Goal: Information Seeking & Learning: Learn about a topic

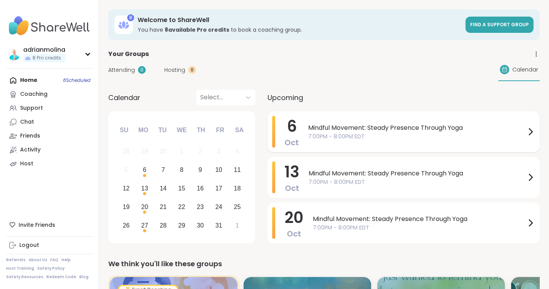
click at [355, 127] on span "Mindful Movement: Steady Presence Through Yoga" at bounding box center [417, 127] width 218 height 9
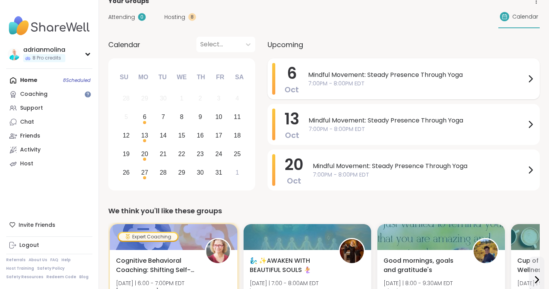
scroll to position [37, 0]
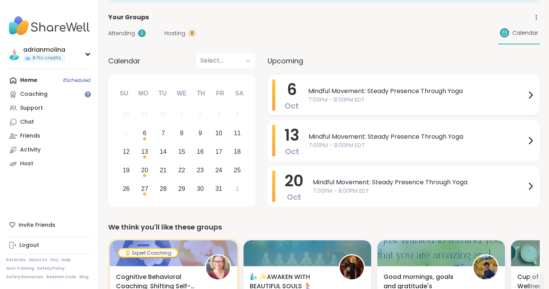
click at [326, 85] on div "Mindful Movement: Steady Presence Through Yoga 7:00PM - 8:00PM EDT" at bounding box center [421, 95] width 227 height 32
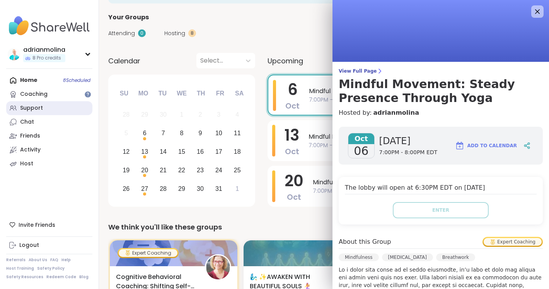
scroll to position [0, 0]
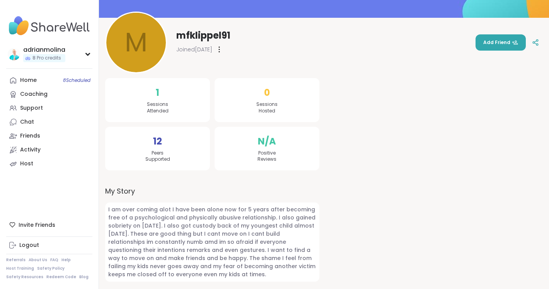
scroll to position [78, 0]
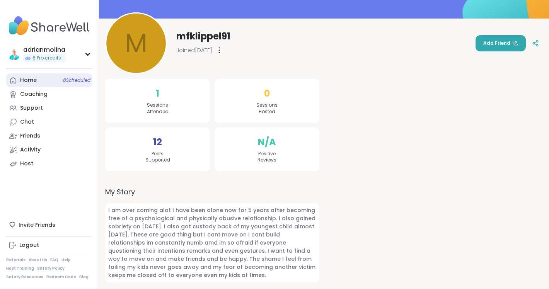
click at [19, 78] on link "Home 8 Scheduled" at bounding box center [49, 80] width 86 height 14
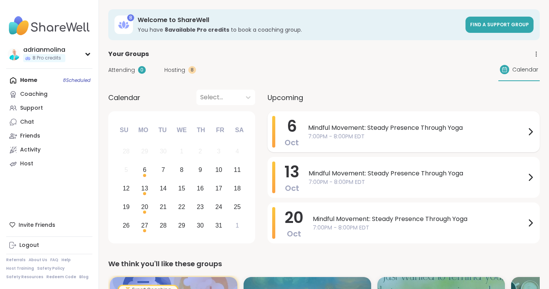
click at [344, 124] on span "Mindful Movement: Steady Presence Through Yoga" at bounding box center [417, 127] width 218 height 9
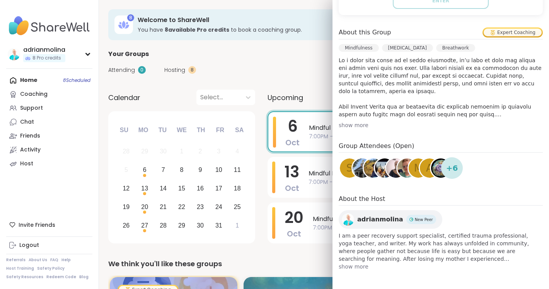
scroll to position [209, 0]
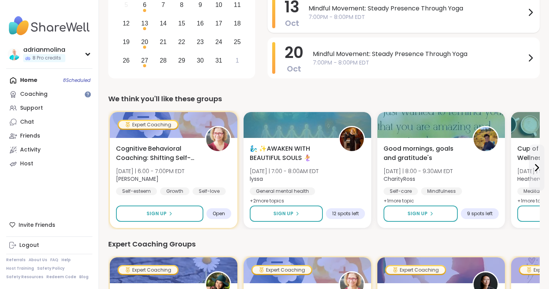
scroll to position [165, 0]
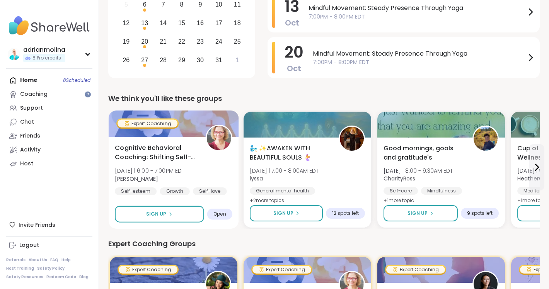
click at [229, 173] on div "Cognitive Behavioral Coaching: Shifting Self-Talk [DATE] | 6:00 - 7:00PM EDT [P…" at bounding box center [173, 169] width 117 height 52
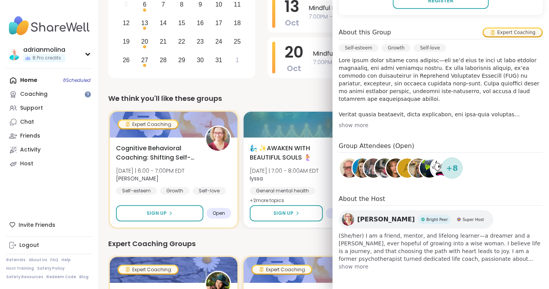
scroll to position [209, 0]
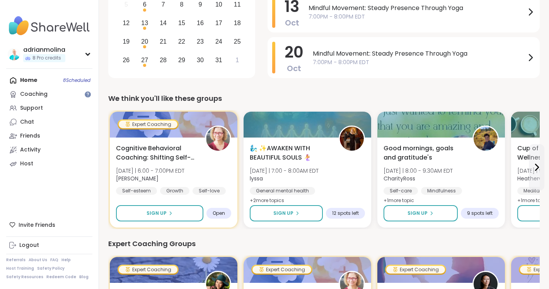
click at [61, 94] on link "Coaching" at bounding box center [49, 94] width 86 height 14
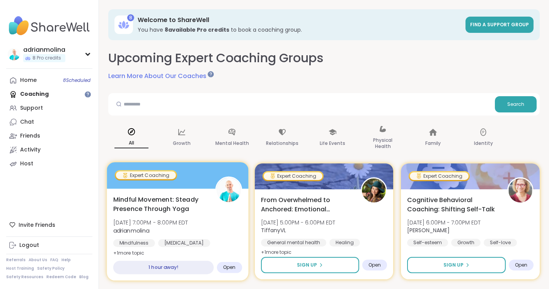
click at [220, 218] on div "Mindful Movement: Steady Presence Through Yoga Mon, Oct 06 | 7:00PM - 8:00PM ED…" at bounding box center [177, 226] width 129 height 63
click at [179, 170] on div at bounding box center [177, 175] width 141 height 26
click at [229, 168] on div at bounding box center [177, 175] width 141 height 26
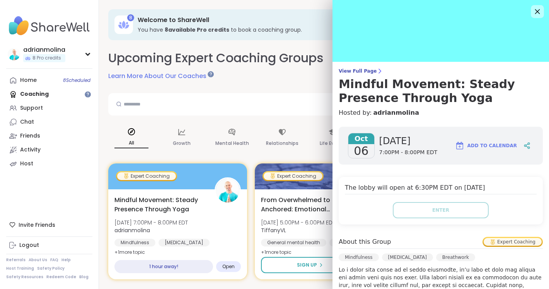
click at [539, 10] on icon at bounding box center [537, 11] width 5 height 5
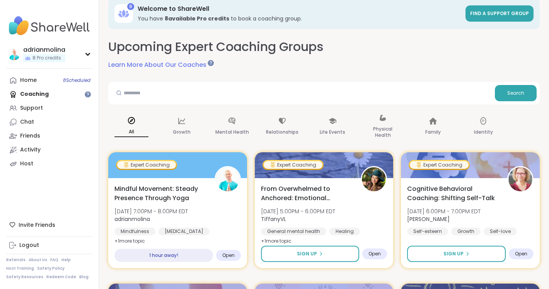
scroll to position [12, 0]
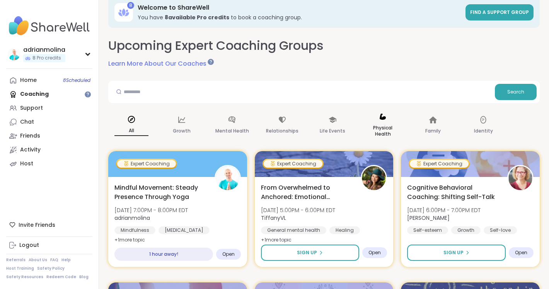
click at [379, 120] on icon at bounding box center [382, 116] width 9 height 9
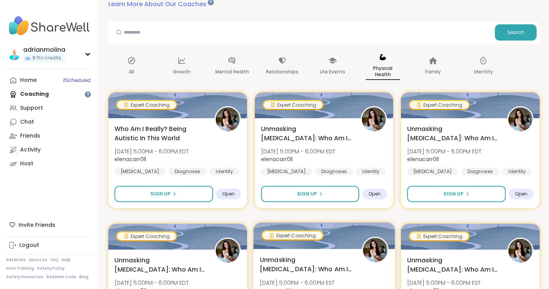
scroll to position [37, 0]
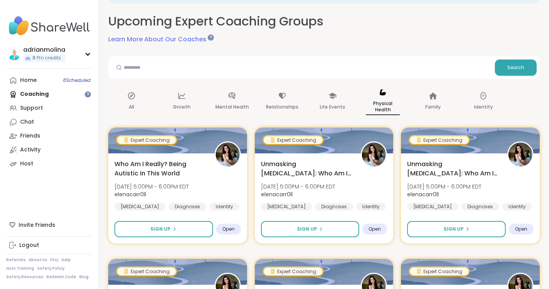
click at [51, 94] on div "Home 8 Scheduled Coaching Support Chat Friends Activity Host" at bounding box center [49, 121] width 86 height 97
click at [39, 95] on div "Home 8 Scheduled Coaching Support Chat Friends Activity Host" at bounding box center [49, 121] width 86 height 97
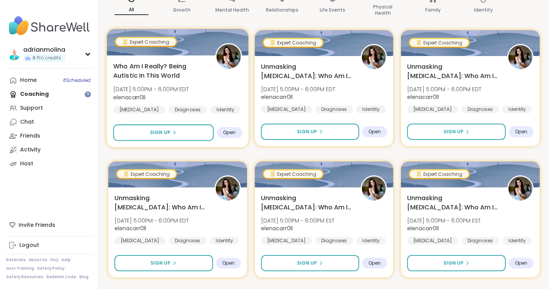
scroll to position [134, 0]
click at [207, 78] on div "Who Am I Really? Being Autistic In This World Thu, Oct 09 | 5:00PM - 6:00PM EDT…" at bounding box center [177, 87] width 129 height 52
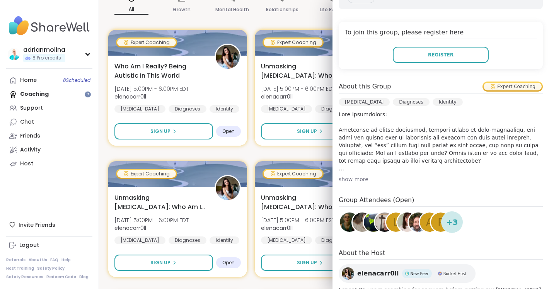
scroll to position [170, 0]
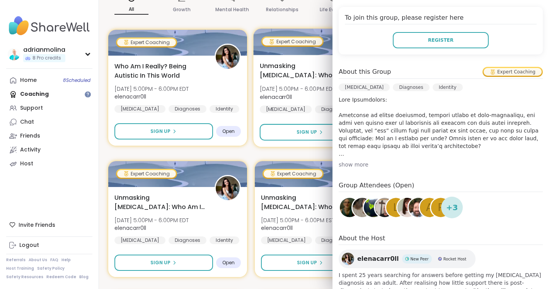
click at [287, 116] on div "Unmasking Autism: Who Am I After A Diagnosis? Thu, Oct 16 | 5:00PM - 6:00PM EDT…" at bounding box center [323, 101] width 141 height 92
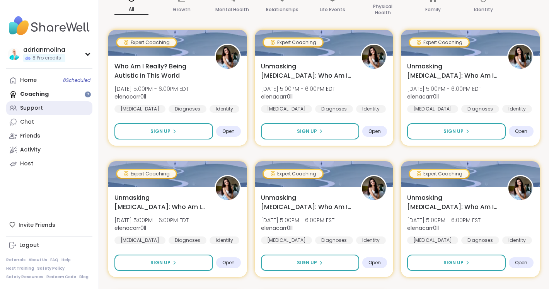
click at [37, 110] on div "Support" at bounding box center [31, 108] width 23 height 8
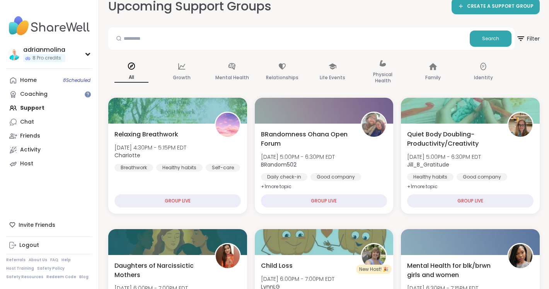
scroll to position [52, 0]
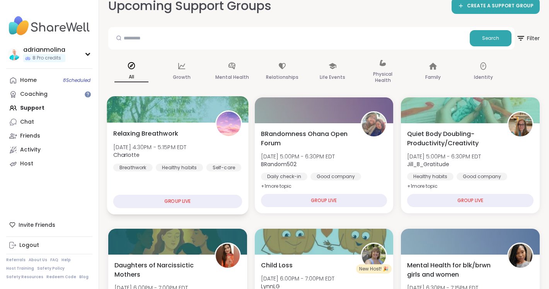
click at [228, 146] on div "Relaxing Breathwork Mon, Oct 06 | 4:30PM - 5:15PM EDT CharIotte Breathwork Heal…" at bounding box center [177, 150] width 129 height 43
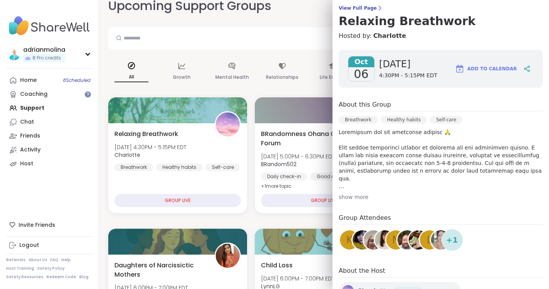
scroll to position [65, 0]
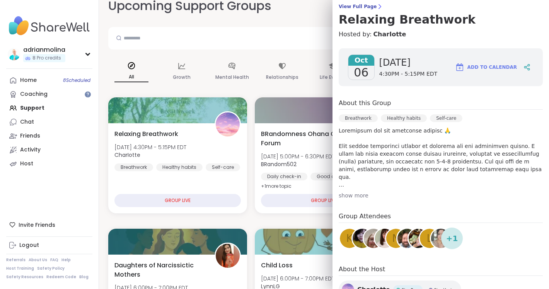
click at [360, 194] on div "show more" at bounding box center [440, 196] width 204 height 8
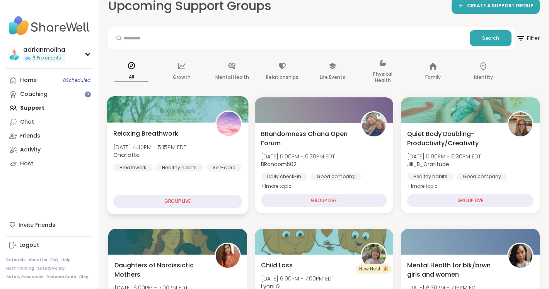
click at [232, 182] on div "Relaxing Breathwork Mon, Oct 06 | 4:30PM - 5:15PM EDT CharIotte Breathwork Heal…" at bounding box center [177, 168] width 141 height 92
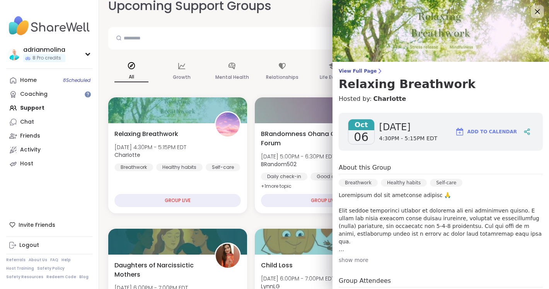
click at [536, 8] on icon at bounding box center [537, 12] width 10 height 10
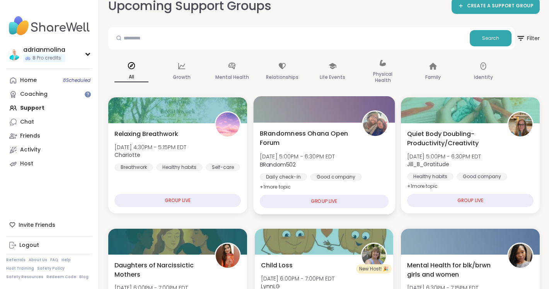
click at [363, 180] on div "Daily check-in Good company Body doubling" at bounding box center [323, 182] width 129 height 19
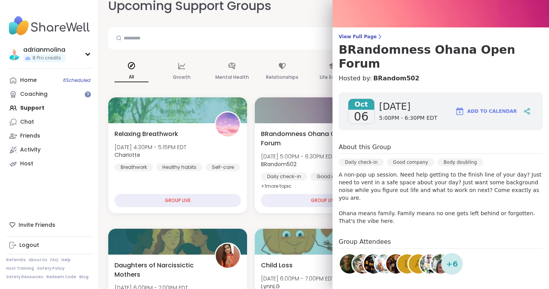
scroll to position [35, 0]
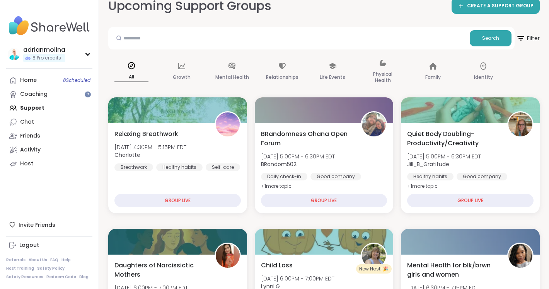
click at [309, 87] on div "All Growth Mental Health Relationships Life Events Physical Health Family Ident…" at bounding box center [323, 72] width 431 height 39
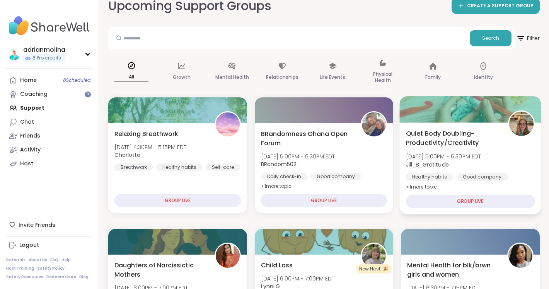
click at [454, 186] on div "Quiet Body Doubling- Productivity/Creativity Mon, Oct 06 | 5:00PM - 6:30PM EDT …" at bounding box center [470, 168] width 141 height 92
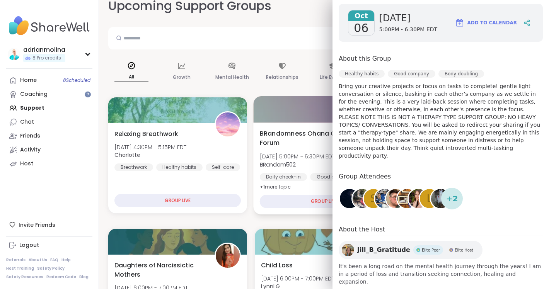
scroll to position [122, 0]
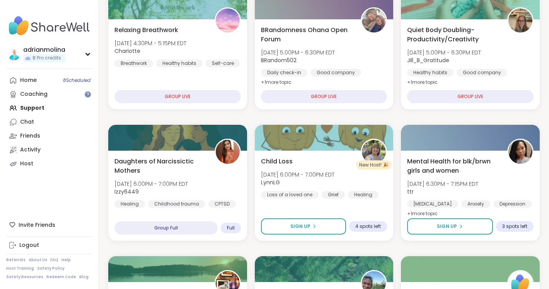
scroll to position [186, 0]
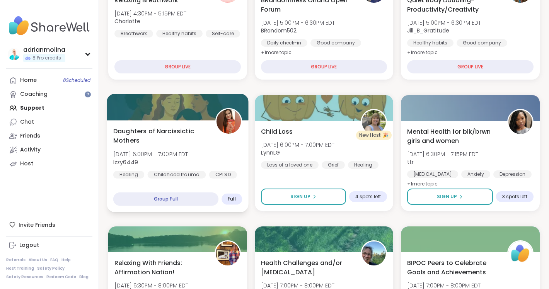
click at [218, 183] on div "Daughters of Narcissictic Mothers Mon, Oct 06 | 6:00PM - 7:00PM EDT Izzy6449 He…" at bounding box center [177, 166] width 141 height 92
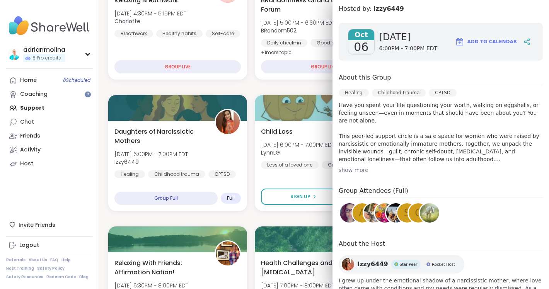
scroll to position [108, 0]
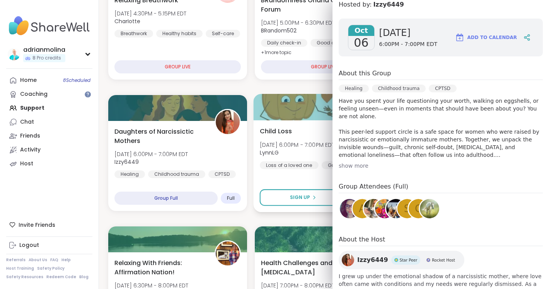
click at [291, 179] on div "Child Loss Mon, Oct 06 | 6:00PM - 7:00PM EDT LynnLG Loss of a loved one Grief H…" at bounding box center [323, 166] width 141 height 92
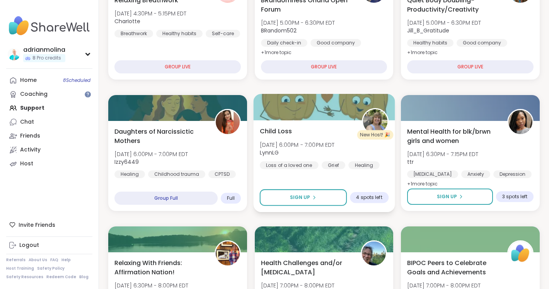
click at [304, 176] on div "Child Loss Mon, Oct 06 | 6:00PM - 7:00PM EDT LynnLG Loss of a loved one Grief H…" at bounding box center [323, 166] width 141 height 92
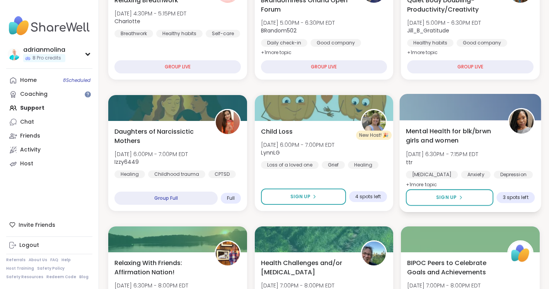
click at [529, 182] on div "Mental Health for blk/brwn girls and women Mon, Oct 06 | 6:30PM - 7:15PM EDT tt…" at bounding box center [470, 166] width 141 height 92
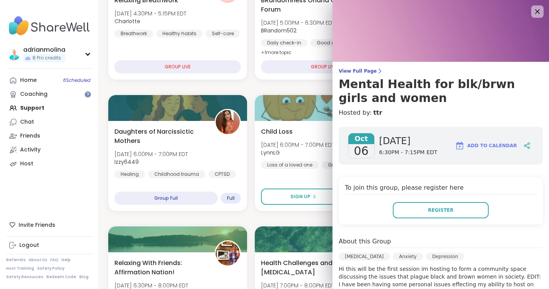
scroll to position [0, 0]
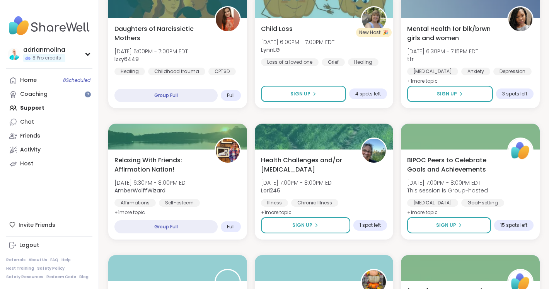
scroll to position [290, 0]
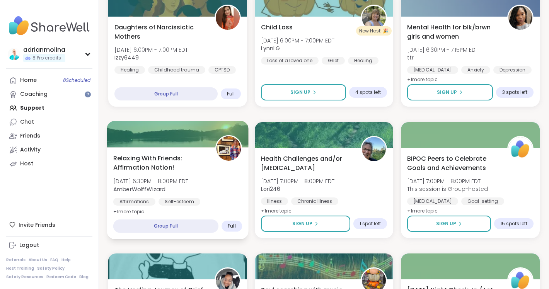
click at [216, 209] on div "Relaxing With Friends: Affirmation Nation! Mon, Oct 06 | 6:30PM - 8:00PM EDT Am…" at bounding box center [177, 193] width 141 height 92
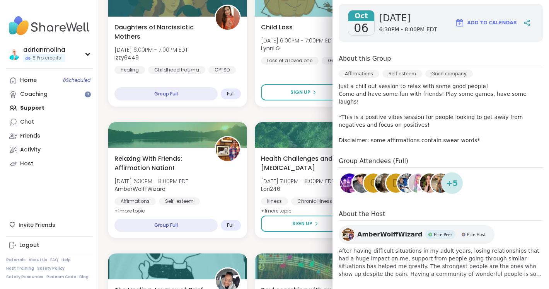
scroll to position [122, 0]
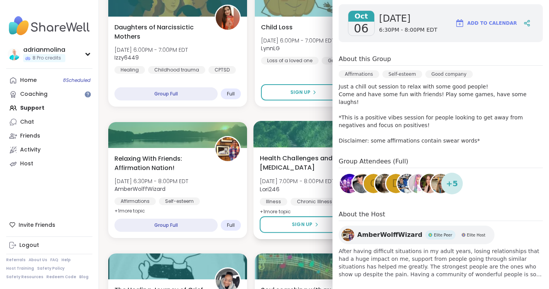
click at [257, 235] on div "Health Challenges and/or Chronic Pain Mon, Oct 06 | 7:00PM - 8:00PM EDT Lori246…" at bounding box center [323, 193] width 141 height 92
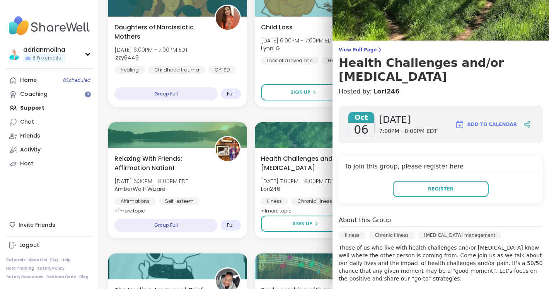
scroll to position [0, 0]
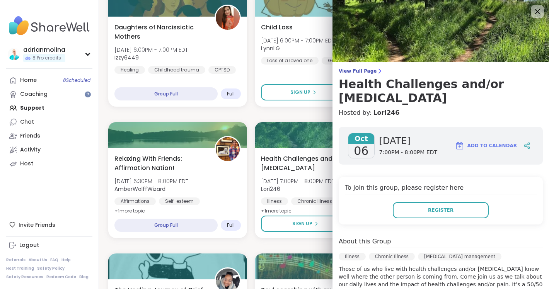
click at [534, 9] on icon at bounding box center [537, 12] width 10 height 10
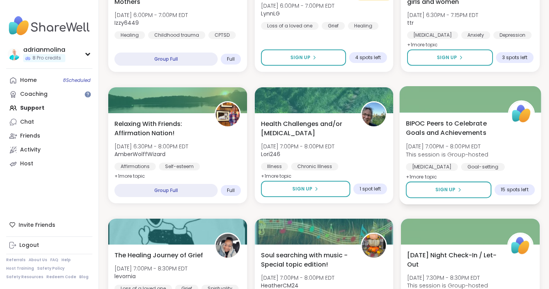
scroll to position [328, 0]
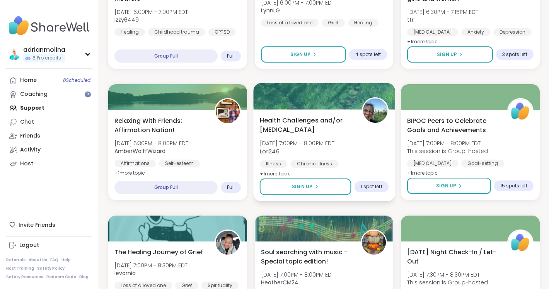
click at [381, 170] on div "Health Challenges and/or Chronic Pain Mon, Oct 06 | 7:00PM - 8:00PM EDT Lori246…" at bounding box center [323, 155] width 141 height 92
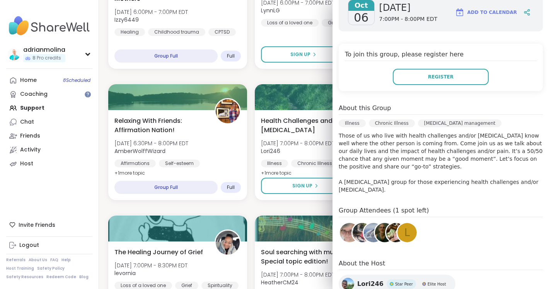
scroll to position [134, 0]
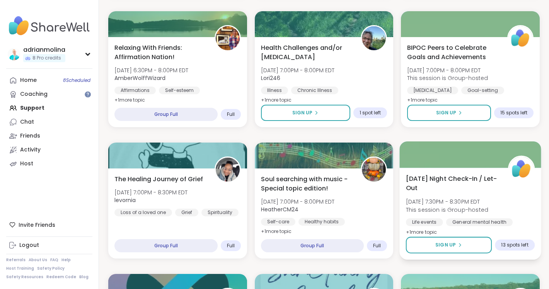
scroll to position [405, 0]
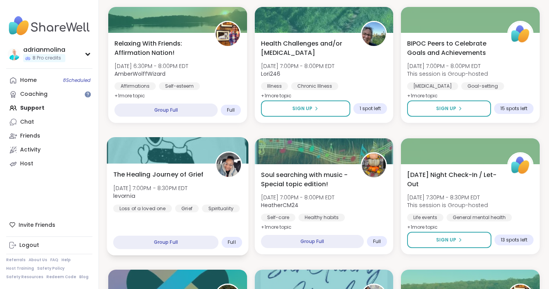
click at [234, 221] on div "The Healing Journey of Grief Mon, Oct 06 | 7:00PM - 8:30PM EDT levornia Loss of…" at bounding box center [177, 209] width 141 height 92
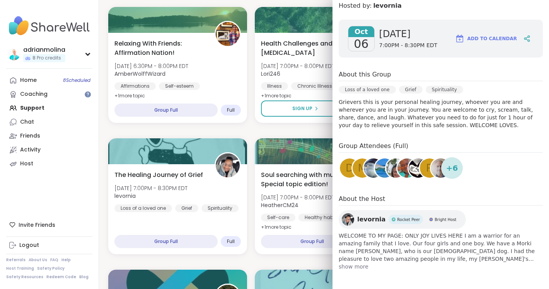
scroll to position [93, 0]
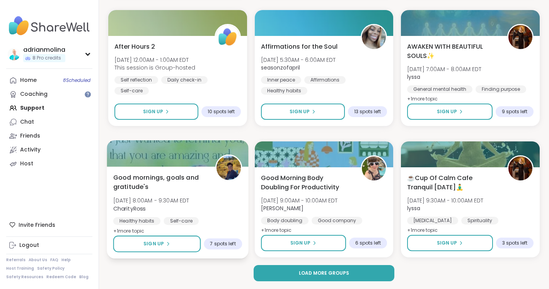
scroll to position [1453, 0]
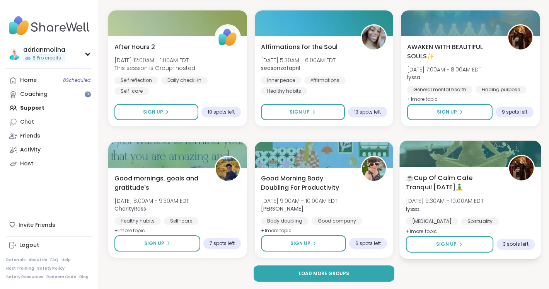
click at [513, 254] on div "☕️Cup Of Calm Cafe Tranquil Tuesday🧘‍♂️ Tue, Oct 07 | 9:30AM - 10:00AM EDT lyss…" at bounding box center [470, 213] width 141 height 92
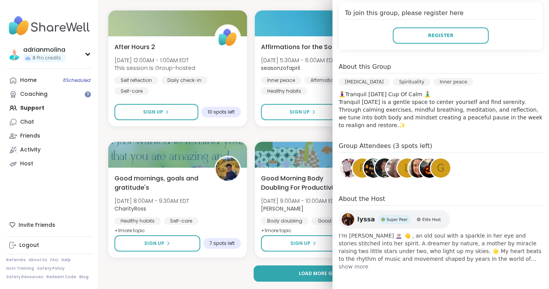
scroll to position [175, 0]
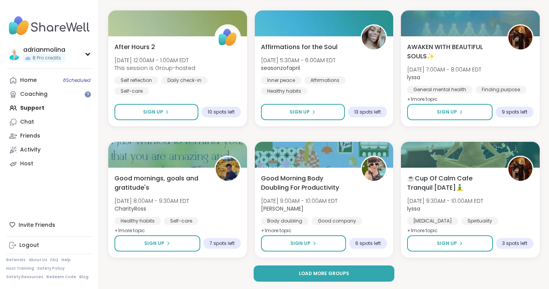
click at [216, 265] on div "Load more groups" at bounding box center [323, 273] width 431 height 16
click at [300, 279] on button "Load more groups" at bounding box center [323, 273] width 141 height 16
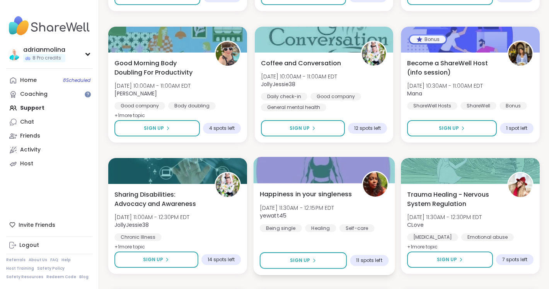
scroll to position [1700, 0]
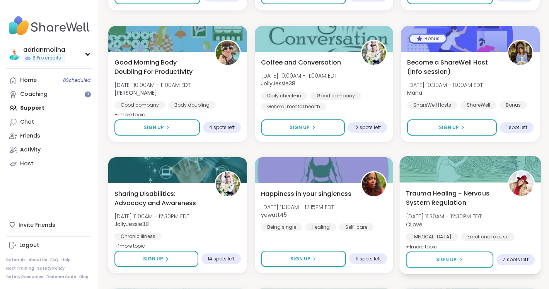
click at [442, 188] on div "Trauma Healing - Nervous System Regulation Tue, Oct 07 | 11:30AM - 12:30PM EDT …" at bounding box center [470, 228] width 141 height 92
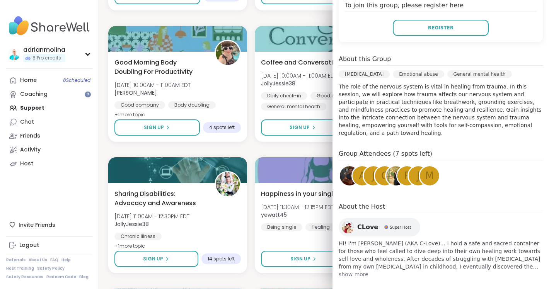
scroll to position [182, 0]
click at [355, 271] on span "show more" at bounding box center [440, 275] width 204 height 8
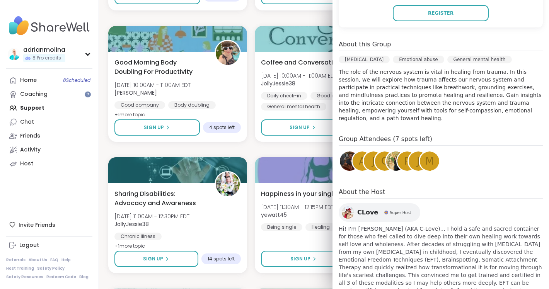
scroll to position [201, 0]
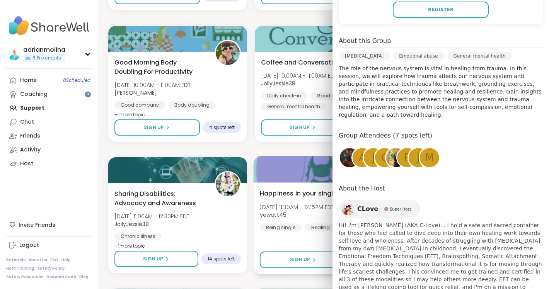
click at [306, 238] on div "Happiness in your singleness Tue, Oct 07 | 11:30AM - 12:15PM EDT yewatt45 Being…" at bounding box center [323, 228] width 141 height 92
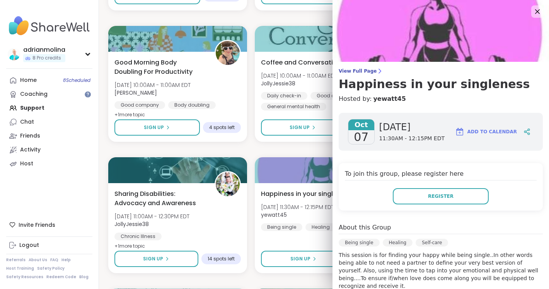
scroll to position [0, 0]
click at [533, 12] on icon at bounding box center [537, 12] width 10 height 10
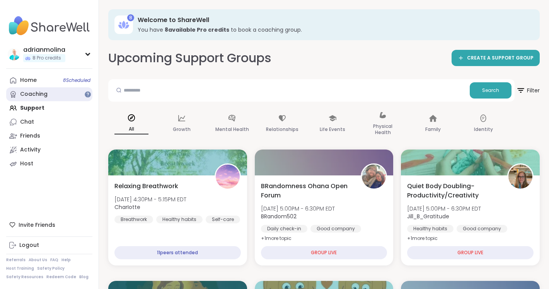
click at [31, 92] on div "Coaching" at bounding box center [33, 94] width 27 height 8
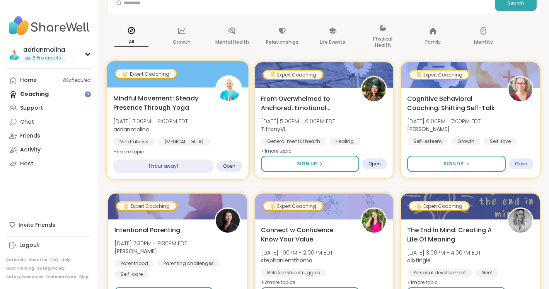
scroll to position [102, 0]
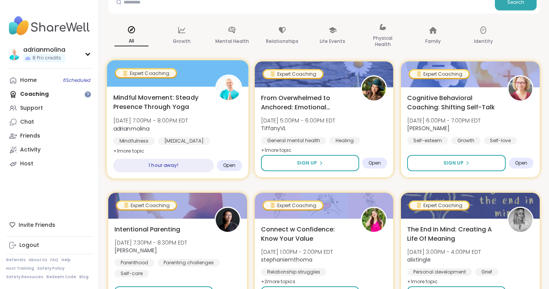
click at [230, 168] on span "Open" at bounding box center [229, 165] width 13 height 6
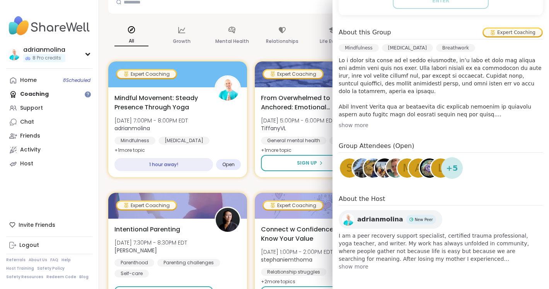
scroll to position [209, 0]
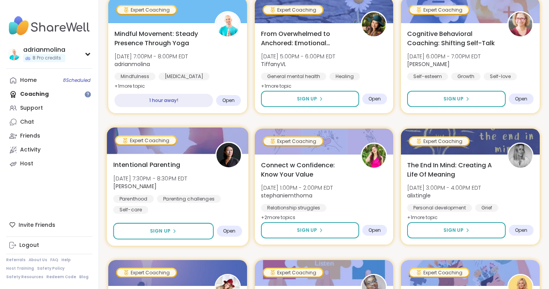
scroll to position [167, 0]
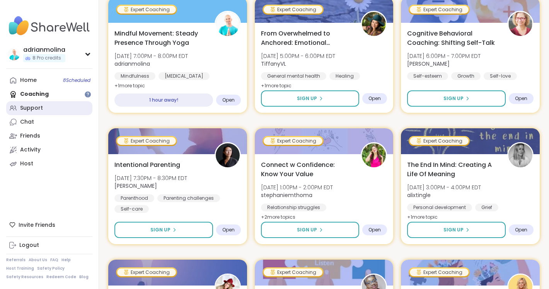
click at [74, 107] on link "Support" at bounding box center [49, 108] width 86 height 14
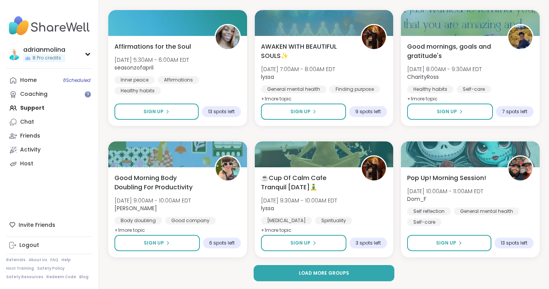
scroll to position [1453, 0]
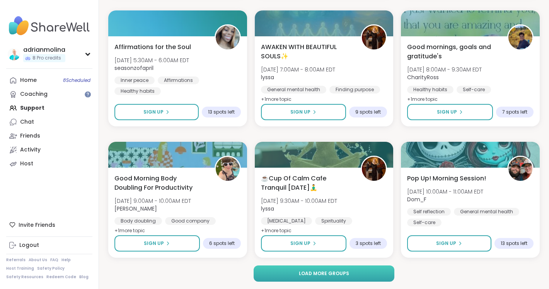
click at [304, 278] on button "Load more groups" at bounding box center [323, 273] width 141 height 16
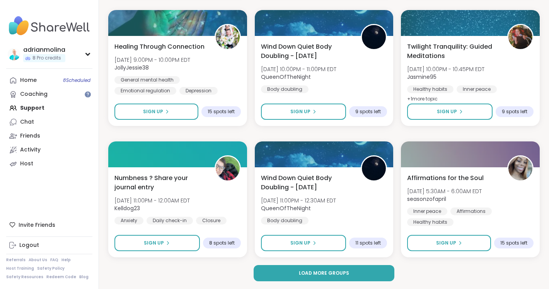
scroll to position [3029, 0]
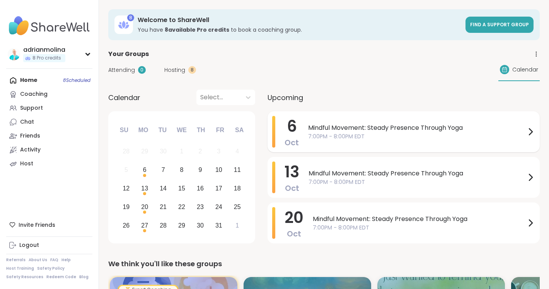
click at [384, 127] on span "Mindful Movement: Steady Presence Through Yoga" at bounding box center [417, 127] width 218 height 9
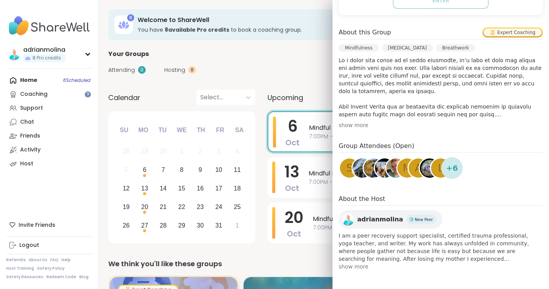
scroll to position [209, 0]
click at [439, 169] on span "l" at bounding box center [441, 168] width 6 height 15
click at [449, 168] on span "+ 6" at bounding box center [452, 168] width 12 height 12
click at [453, 168] on span "+ 6" at bounding box center [452, 168] width 12 height 12
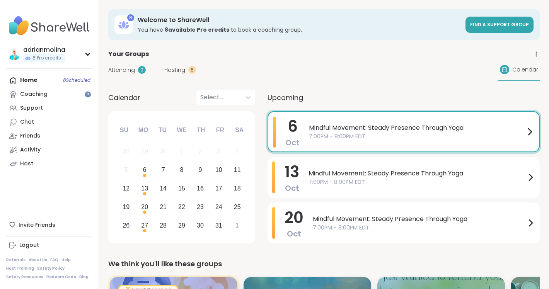
click at [257, 51] on div "Your Groups" at bounding box center [323, 53] width 431 height 9
